Goal: Information Seeking & Learning: Learn about a topic

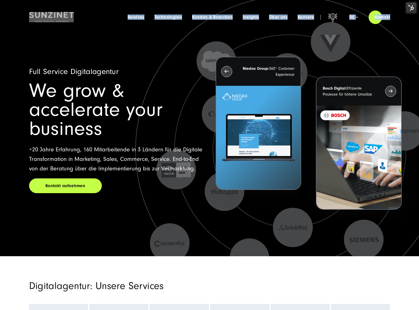
drag, startPoint x: 13, startPoint y: 10, endPoint x: 324, endPoint y: 229, distance: 380.9
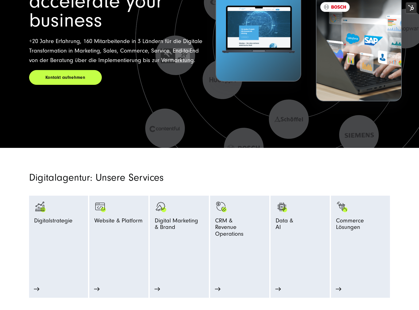
scroll to position [140, 0]
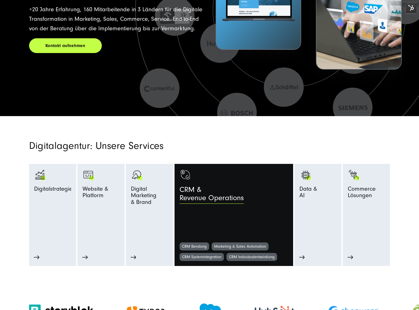
drag, startPoint x: 34, startPoint y: 141, endPoint x: 232, endPoint y: 224, distance: 215.3
click at [231, 231] on section "Digitalagentur: Unsere Services Digitalstrategie Strategie Beratung Prozessopti…" at bounding box center [209, 191] width 419 height 150
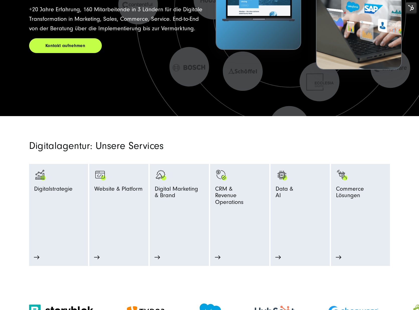
click at [291, 140] on section "Digitalagentur: Unsere Services Digitalstrategie Strategie Beratung Prozessopti…" at bounding box center [209, 191] width 419 height 150
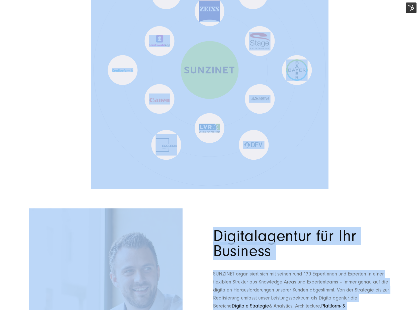
scroll to position [3807, 0]
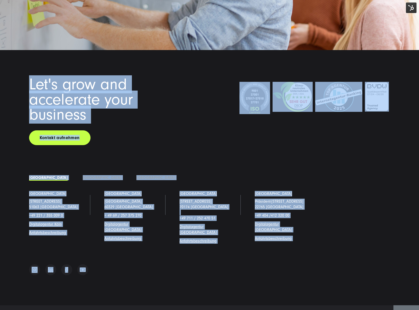
drag, startPoint x: 11, startPoint y: 6, endPoint x: 82, endPoint y: 313, distance: 315.6
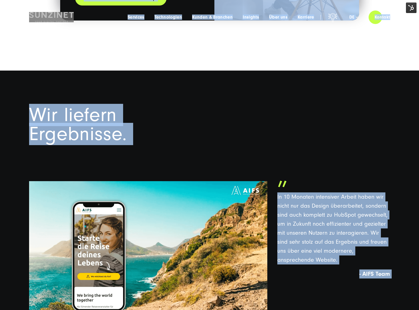
scroll to position [0, 0]
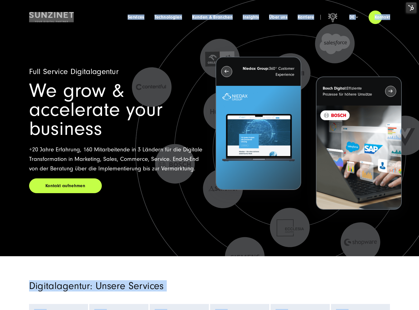
click at [71, 87] on h1 "We grow & accelerate your business" at bounding box center [116, 109] width 174 height 57
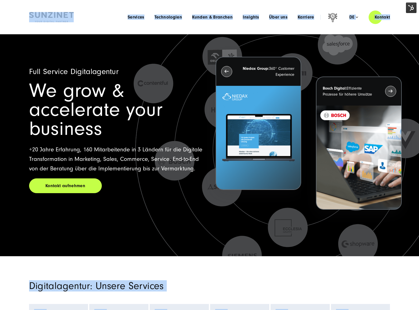
click at [6, 8] on header "Smart Search AI Hier können Sie eine konkrete Frage zu unserer Agentur und unse…" at bounding box center [209, 17] width 419 height 34
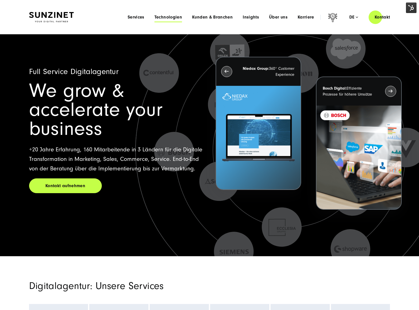
click at [170, 18] on span "Technologien" at bounding box center [168, 17] width 28 height 5
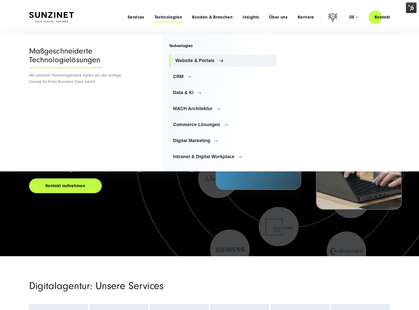
click at [187, 66] on link "Website & Portale" at bounding box center [222, 61] width 107 height 12
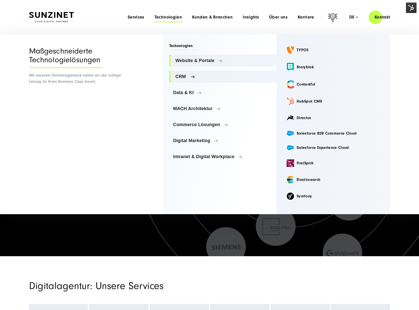
click at [189, 72] on link "CRM" at bounding box center [222, 77] width 107 height 12
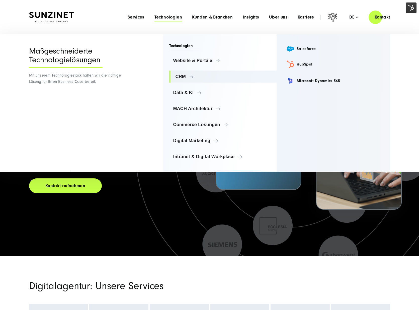
click at [307, 42] on div "CRM Salesforce HubSpot Microsoft Dynamics 365" at bounding box center [332, 103] width 113 height 138
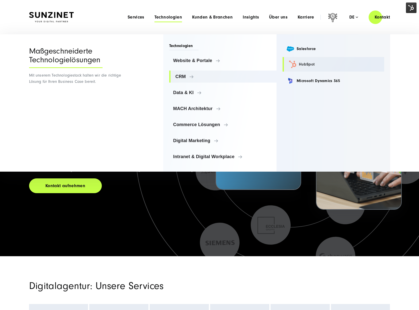
click at [312, 66] on link "HubSpot" at bounding box center [332, 64] width 101 height 15
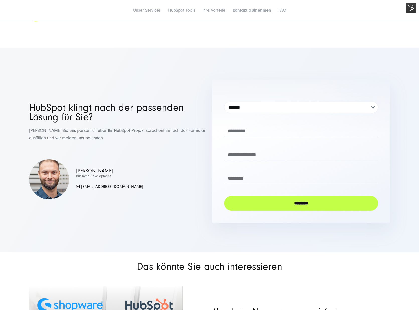
scroll to position [2608, 0]
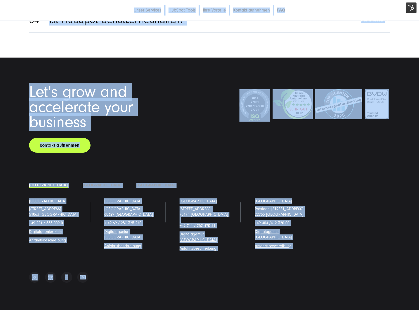
drag, startPoint x: 14, startPoint y: 10, endPoint x: 112, endPoint y: 300, distance: 306.5
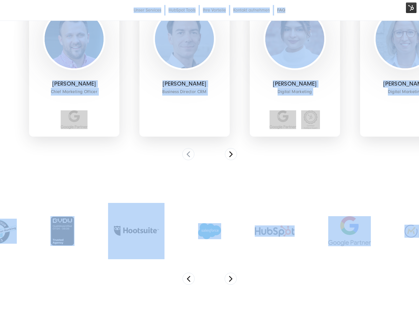
scroll to position [0, 0]
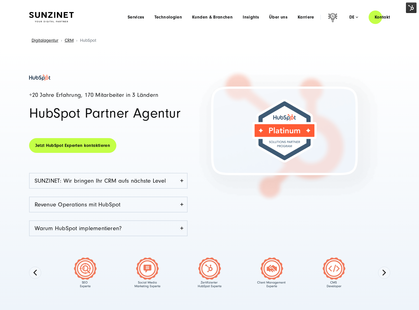
click at [118, 34] on header "Smart Search AI Hier können Sie eine konkrete Frage zu unserer Agentur und unse…" at bounding box center [209, 17] width 419 height 34
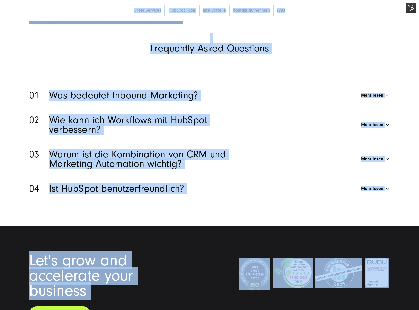
scroll to position [2608, 0]
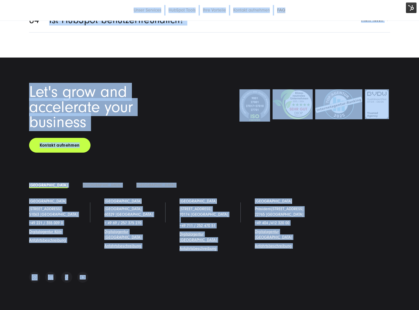
drag, startPoint x: 23, startPoint y: 2, endPoint x: 94, endPoint y: 309, distance: 314.7
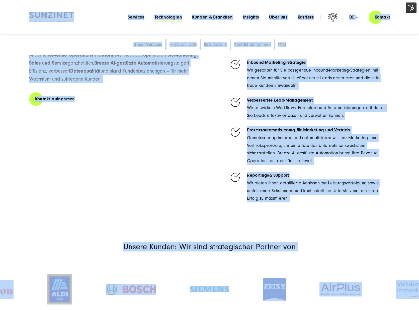
scroll to position [0, 0]
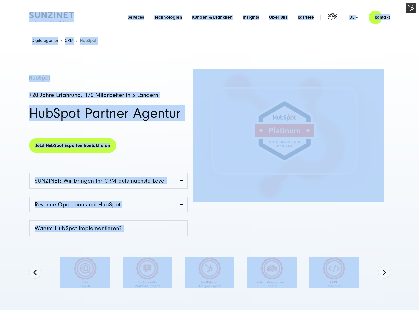
click at [163, 15] on span "Technologien" at bounding box center [168, 17] width 28 height 5
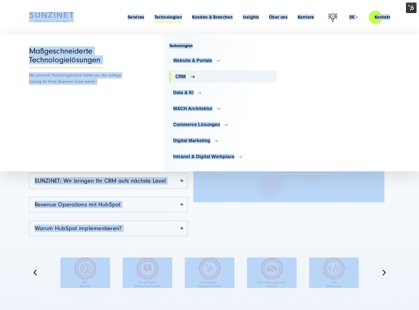
click at [187, 81] on link "CRM" at bounding box center [222, 77] width 107 height 12
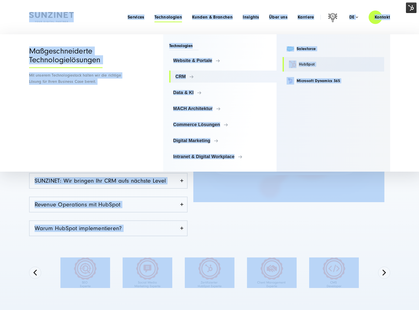
click at [293, 67] on link "HubSpot" at bounding box center [332, 64] width 101 height 15
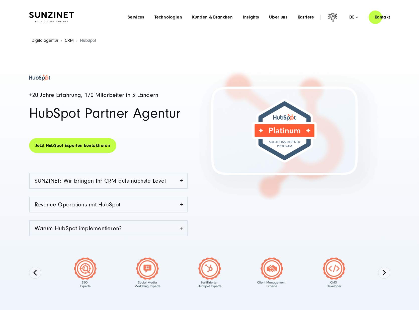
click at [170, 145] on div "+20 Jahre Erfahrung, 170 Mitarbeiter in 3 Ländern HubSpot Partner Agentur Jetzt…" at bounding box center [119, 163] width 180 height 176
click at [85, 95] on h4 "+20 Jahre Erfahrung, 170 Mitarbeiter in 3 Ländern" at bounding box center [108, 95] width 158 height 6
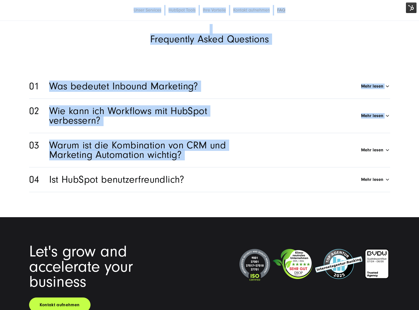
scroll to position [2608, 0]
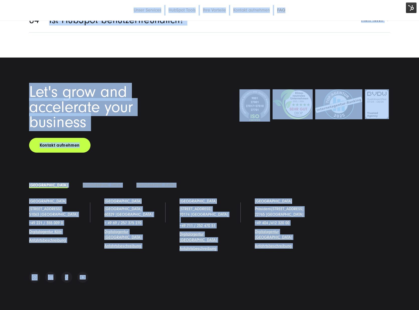
drag, startPoint x: 20, startPoint y: 8, endPoint x: 90, endPoint y: 283, distance: 284.7
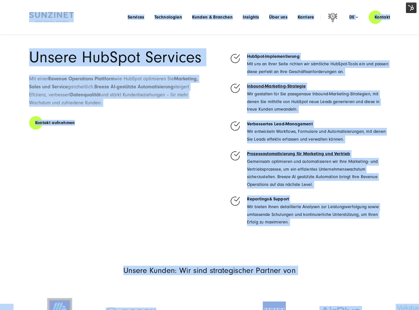
scroll to position [0, 0]
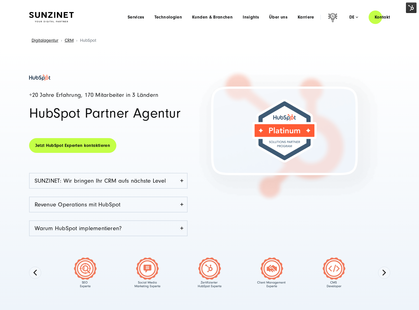
click at [103, 70] on div "+20 Jahre Erfahrung, 170 Mitarbeiter in 3 Ländern HubSpot Partner Agentur Jetzt…" at bounding box center [209, 179] width 419 height 264
click at [18, 7] on header "Smart Search AI Hier können Sie eine konkrete Frage zu unserer Agentur und unse…" at bounding box center [209, 17] width 419 height 34
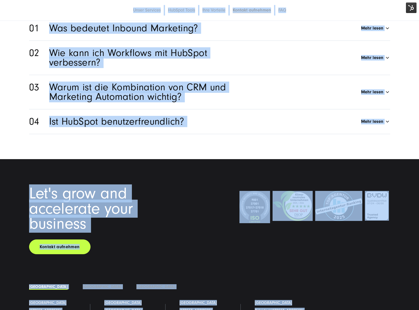
scroll to position [2608, 0]
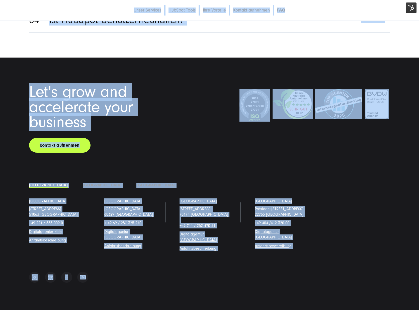
drag, startPoint x: 15, startPoint y: 6, endPoint x: 89, endPoint y: 259, distance: 263.6
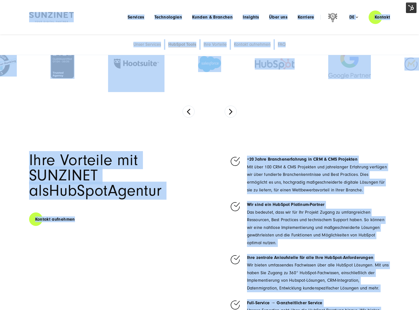
scroll to position [0, 0]
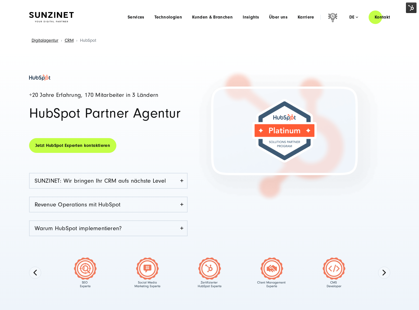
click at [133, 64] on div "+20 Jahre Erfahrung, 170 Mitarbeiter in 3 Ländern HubSpot Partner Agentur Jetzt…" at bounding box center [209, 179] width 419 height 264
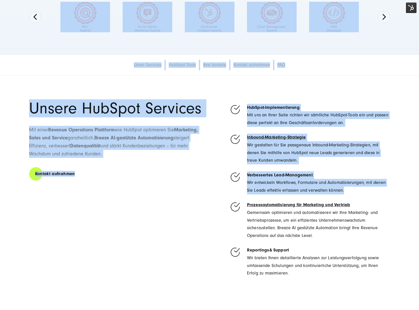
drag, startPoint x: 5, startPoint y: 8, endPoint x: 130, endPoint y: 229, distance: 255.0
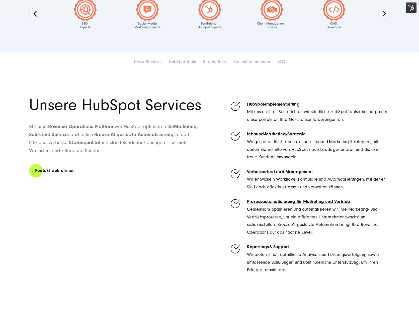
click at [70, 75] on section "Unsere HubSpot Services Mit einer Revenue Operations Plattform wie HubSpot opti…" at bounding box center [209, 187] width 419 height 229
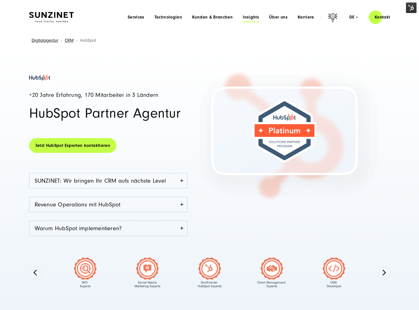
click at [254, 18] on span "Insights" at bounding box center [251, 17] width 16 height 5
click at [133, 12] on div "Menu Services Menu Full Service Digitalagentur Wir lösen komplexe Herausforderu…" at bounding box center [259, 17] width 273 height 14
click at [38, 14] on img at bounding box center [51, 17] width 45 height 11
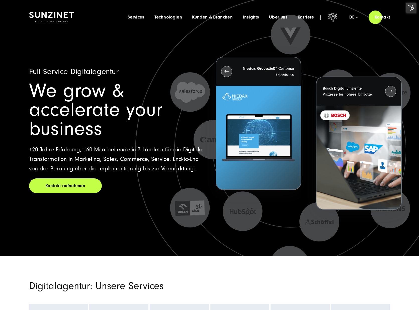
drag, startPoint x: 27, startPoint y: 102, endPoint x: 169, endPoint y: 162, distance: 153.8
click at [169, 162] on div "Full Service Digitalagentur We grow & accelerate your business +20 Jahre Erfahr…" at bounding box center [209, 145] width 381 height 222
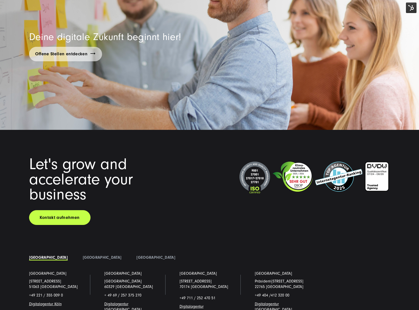
scroll to position [3807, 0]
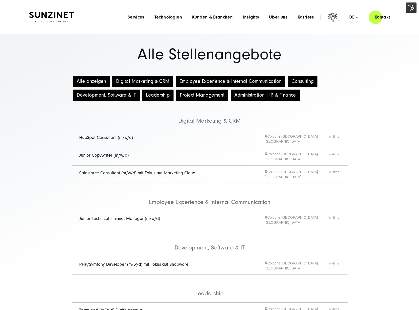
click at [62, 19] on img at bounding box center [51, 17] width 45 height 11
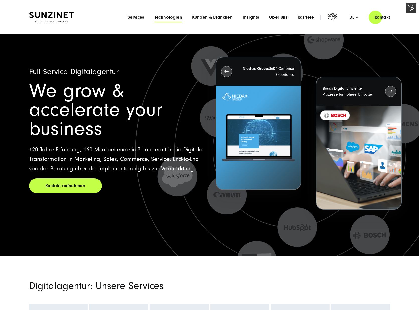
click at [169, 20] on div "Menu Services Menu Full Service Digitalagentur Wir lösen komplexe Herausforderu…" at bounding box center [259, 17] width 273 height 14
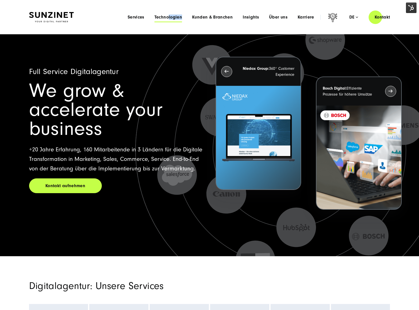
click at [170, 19] on span "Technologien" at bounding box center [168, 17] width 28 height 5
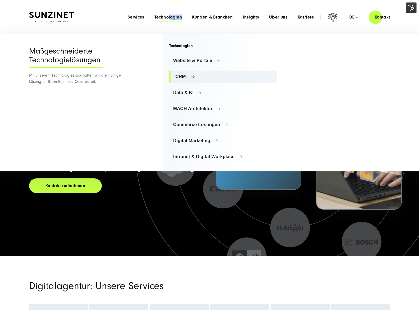
click at [190, 76] on span "CRM" at bounding box center [223, 76] width 97 height 5
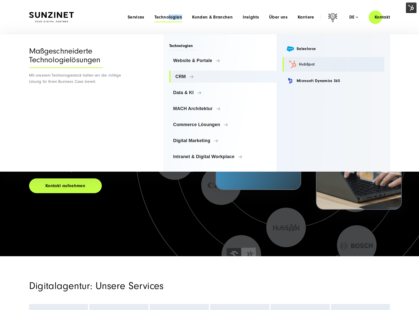
click at [305, 67] on link "HubSpot" at bounding box center [332, 64] width 101 height 15
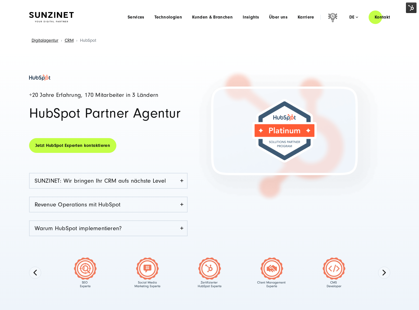
click at [75, 9] on header "Smart Search AI Hier können Sie eine konkrete Frage zu unserer Agentur und unse…" at bounding box center [209, 17] width 419 height 34
click at [70, 14] on img at bounding box center [51, 17] width 45 height 11
